Goal: Task Accomplishment & Management: Complete application form

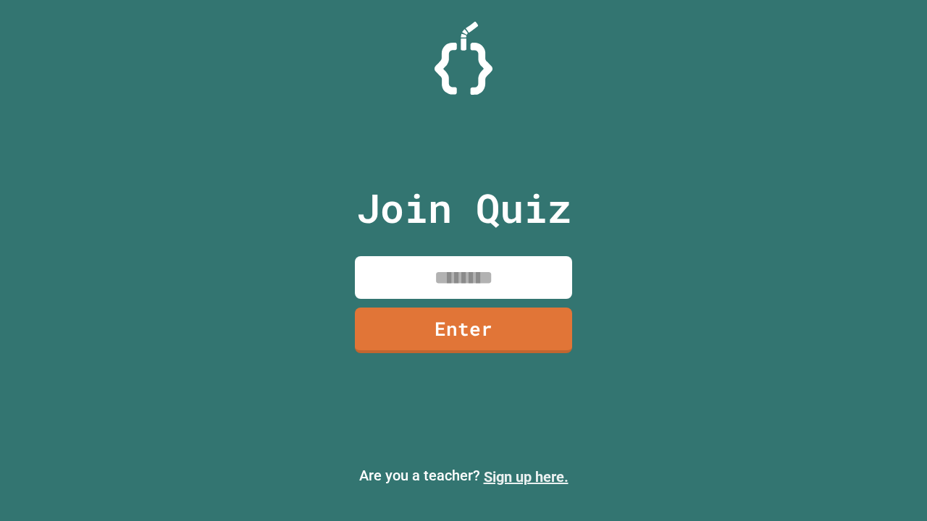
click at [519, 477] on link "Sign up here." at bounding box center [526, 476] width 85 height 17
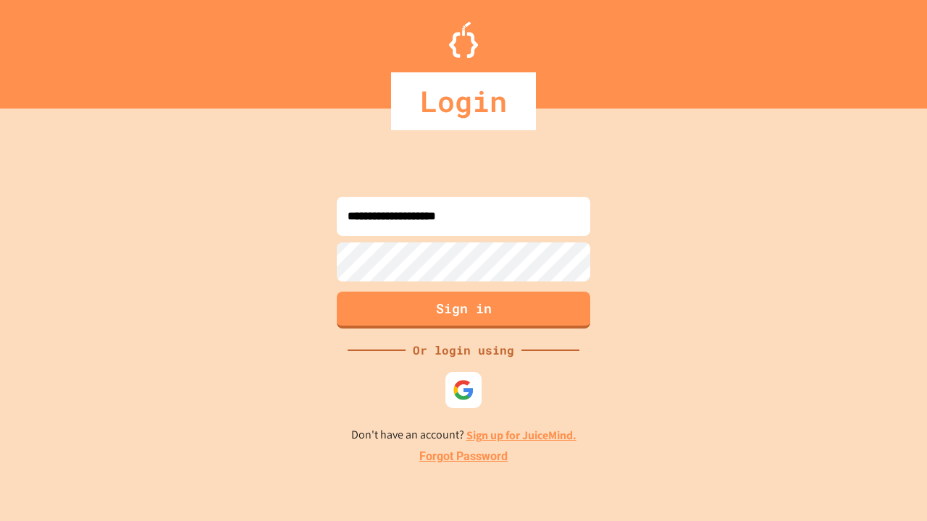
type input "**********"
